Goal: Information Seeking & Learning: Compare options

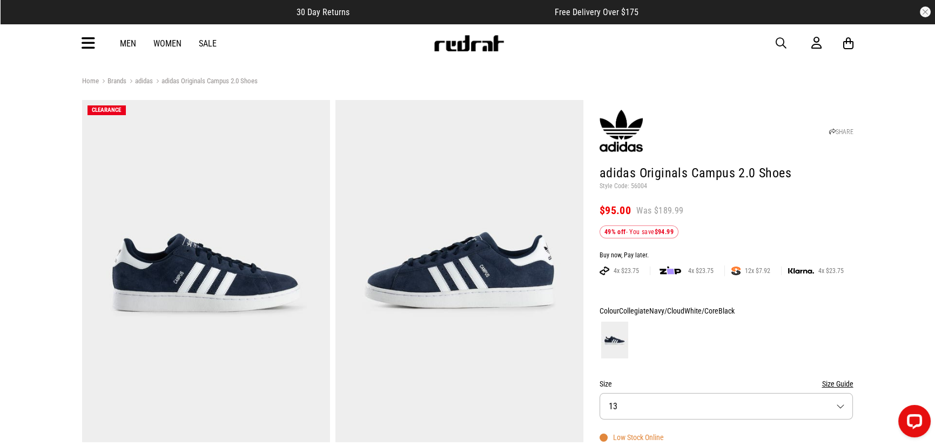
click at [191, 77] on link "adidas Originals Campus 2.0 Shoes" at bounding box center [205, 82] width 105 height 10
click at [146, 79] on link "adidas" at bounding box center [139, 82] width 26 height 10
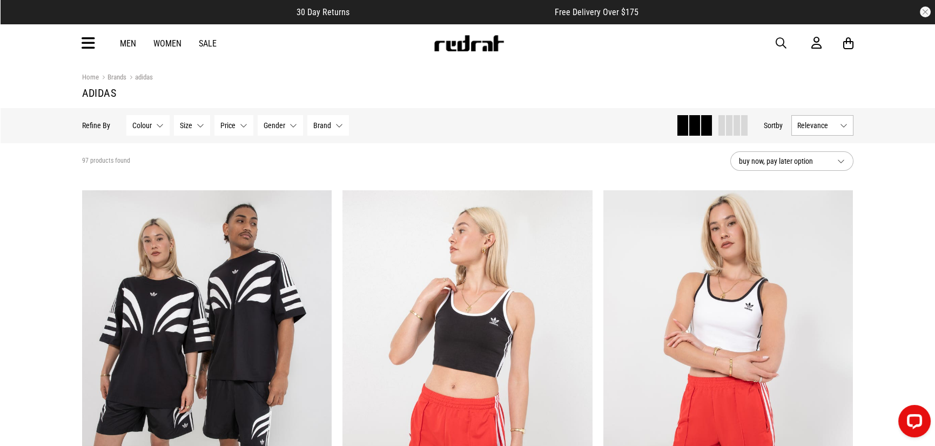
click at [84, 50] on icon at bounding box center [89, 44] width 14 height 18
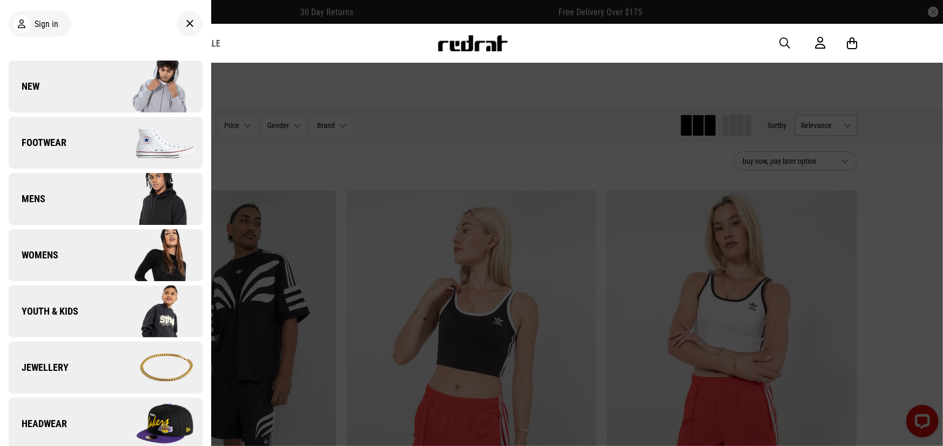
click at [105, 136] on img at bounding box center [153, 143] width 97 height 54
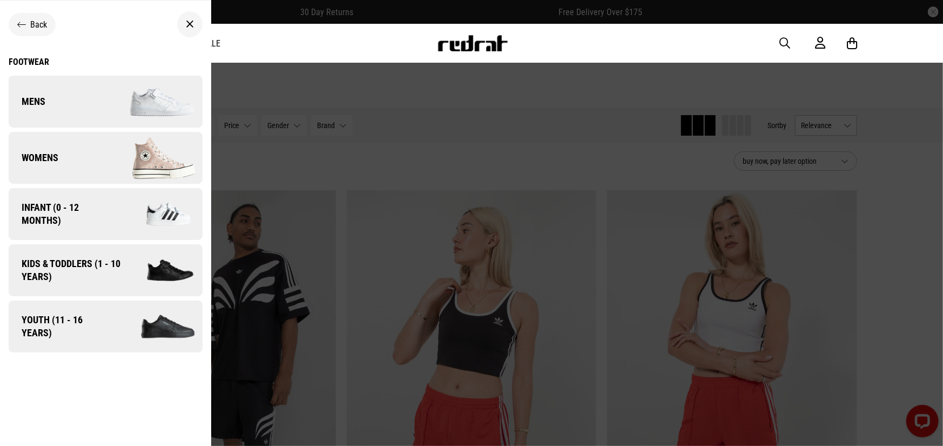
click at [117, 91] on img at bounding box center [153, 102] width 97 height 54
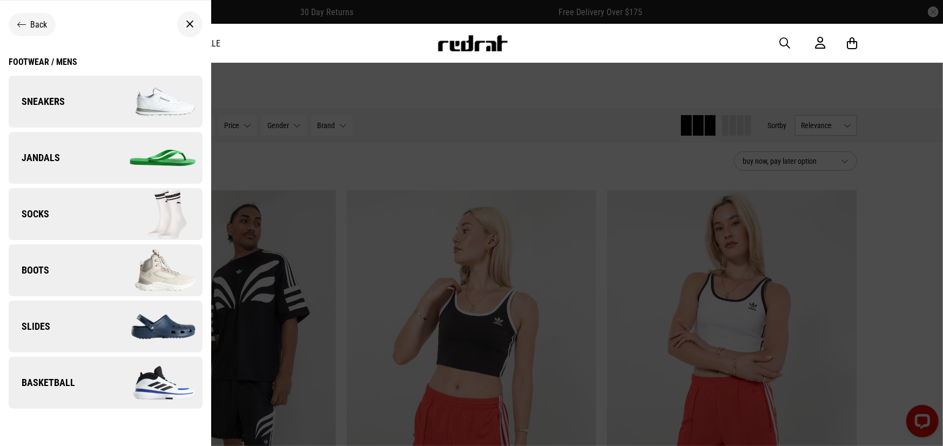
click at [117, 91] on img at bounding box center [153, 102] width 97 height 54
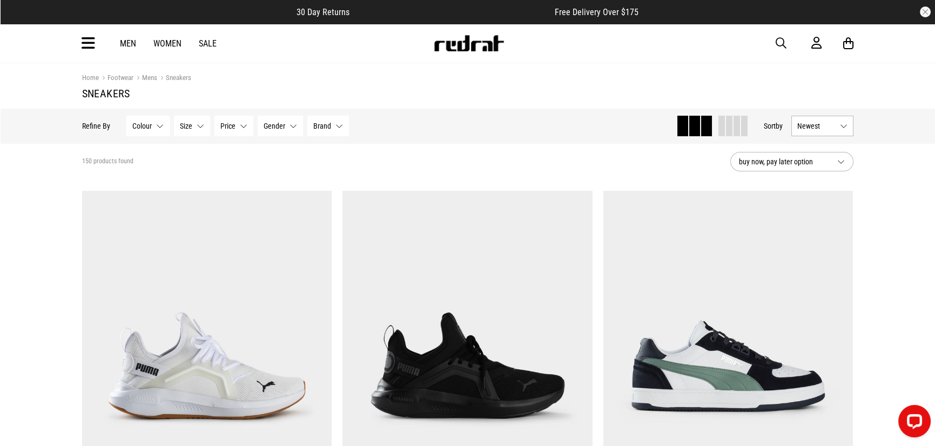
click at [329, 129] on button "Brand None selected" at bounding box center [328, 126] width 42 height 21
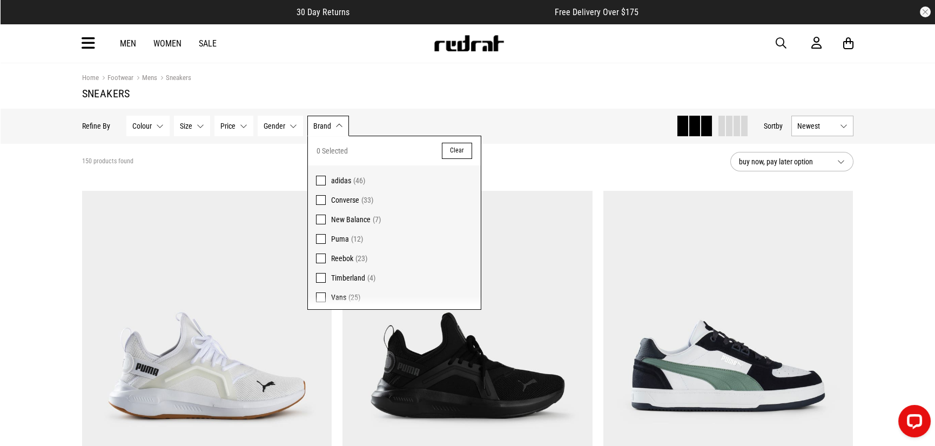
click at [318, 183] on span at bounding box center [321, 181] width 10 height 10
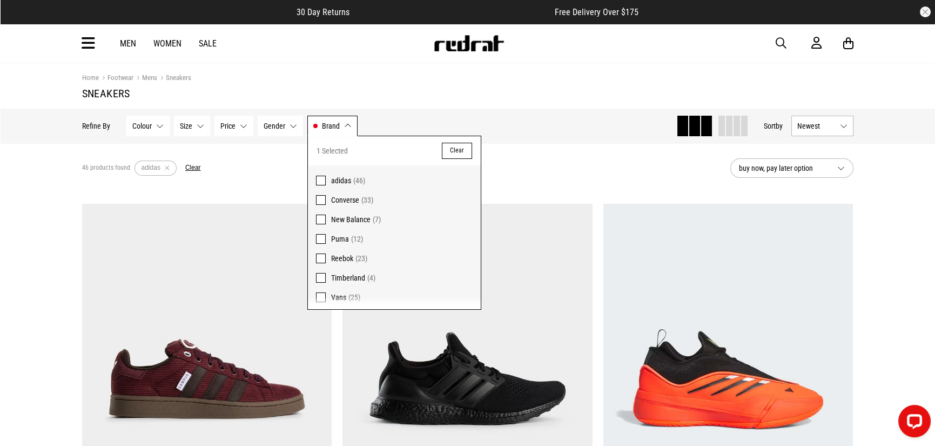
click at [280, 154] on div "46 products found Active Filters adidas Clear" at bounding box center [401, 168] width 639 height 32
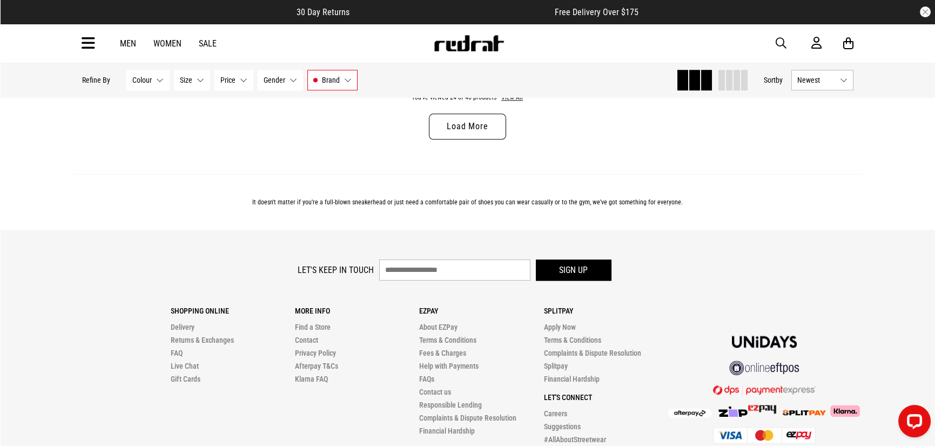
scroll to position [3556, 0]
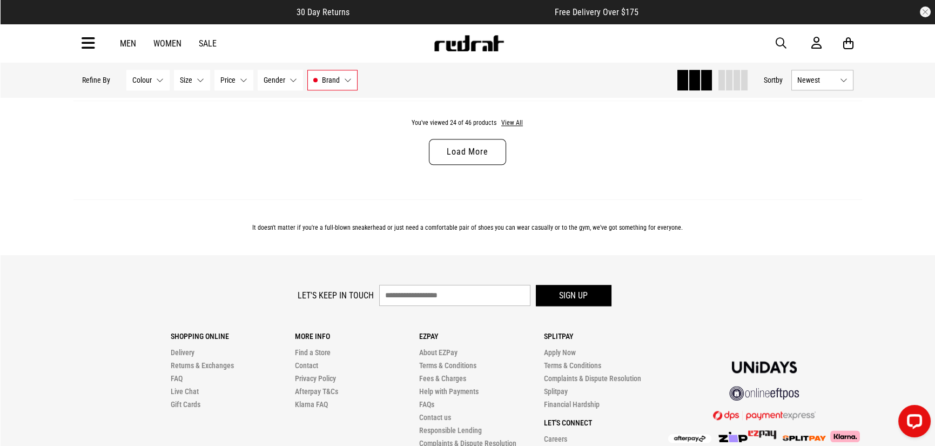
click at [461, 179] on div "You've viewed 24 of 46 products View All Load More" at bounding box center [467, 149] width 788 height 99
click at [469, 164] on link "Load More" at bounding box center [467, 152] width 77 height 26
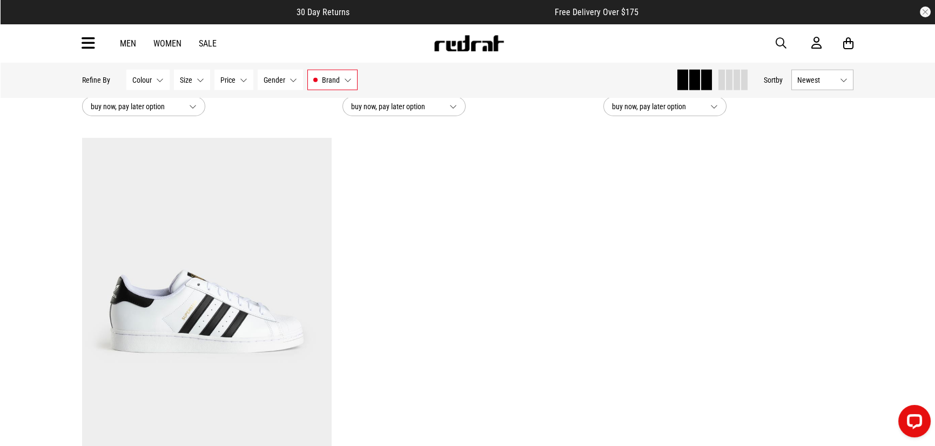
scroll to position [6527, 0]
